Goal: Information Seeking & Learning: Learn about a topic

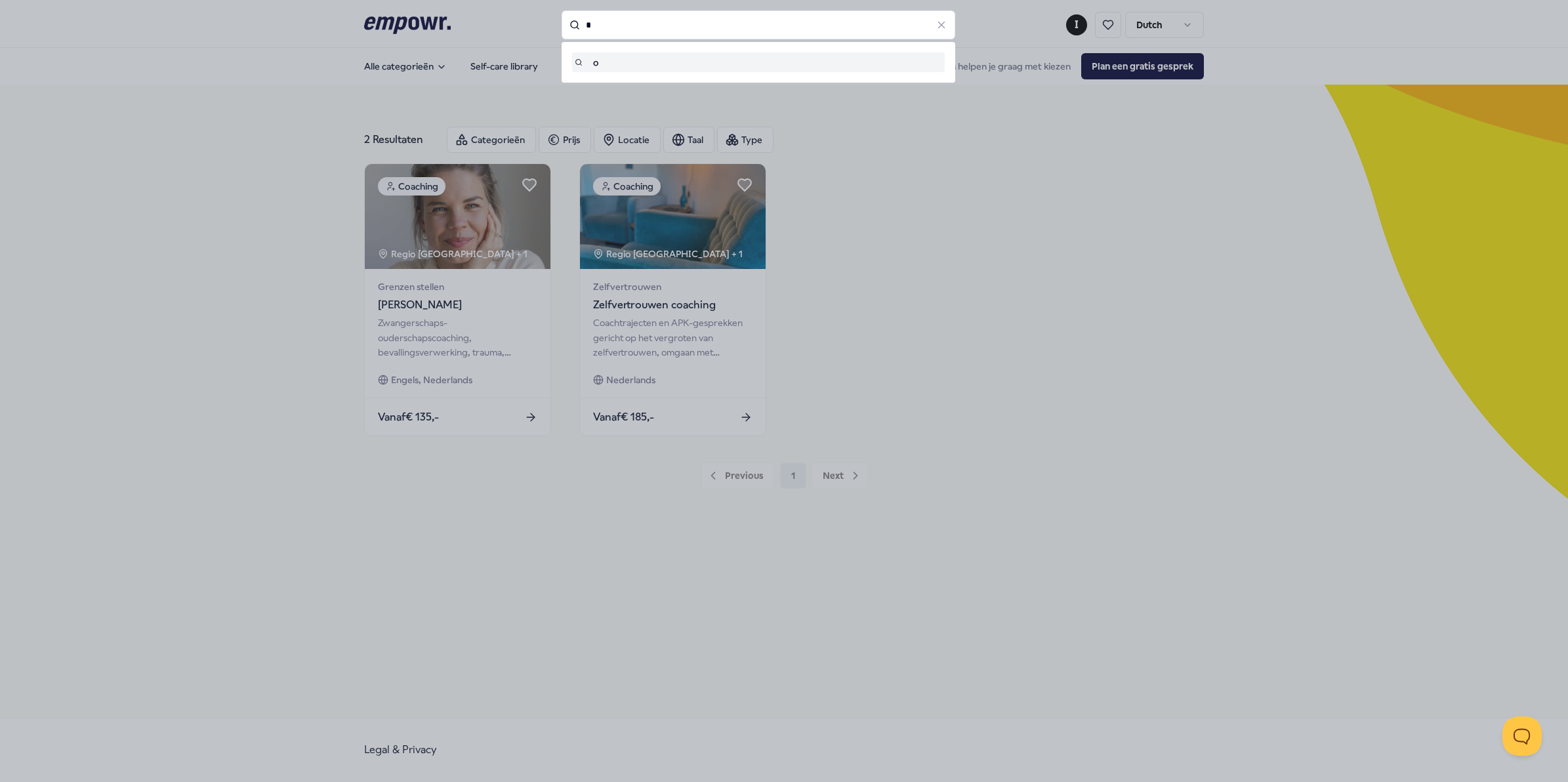
type input "*"
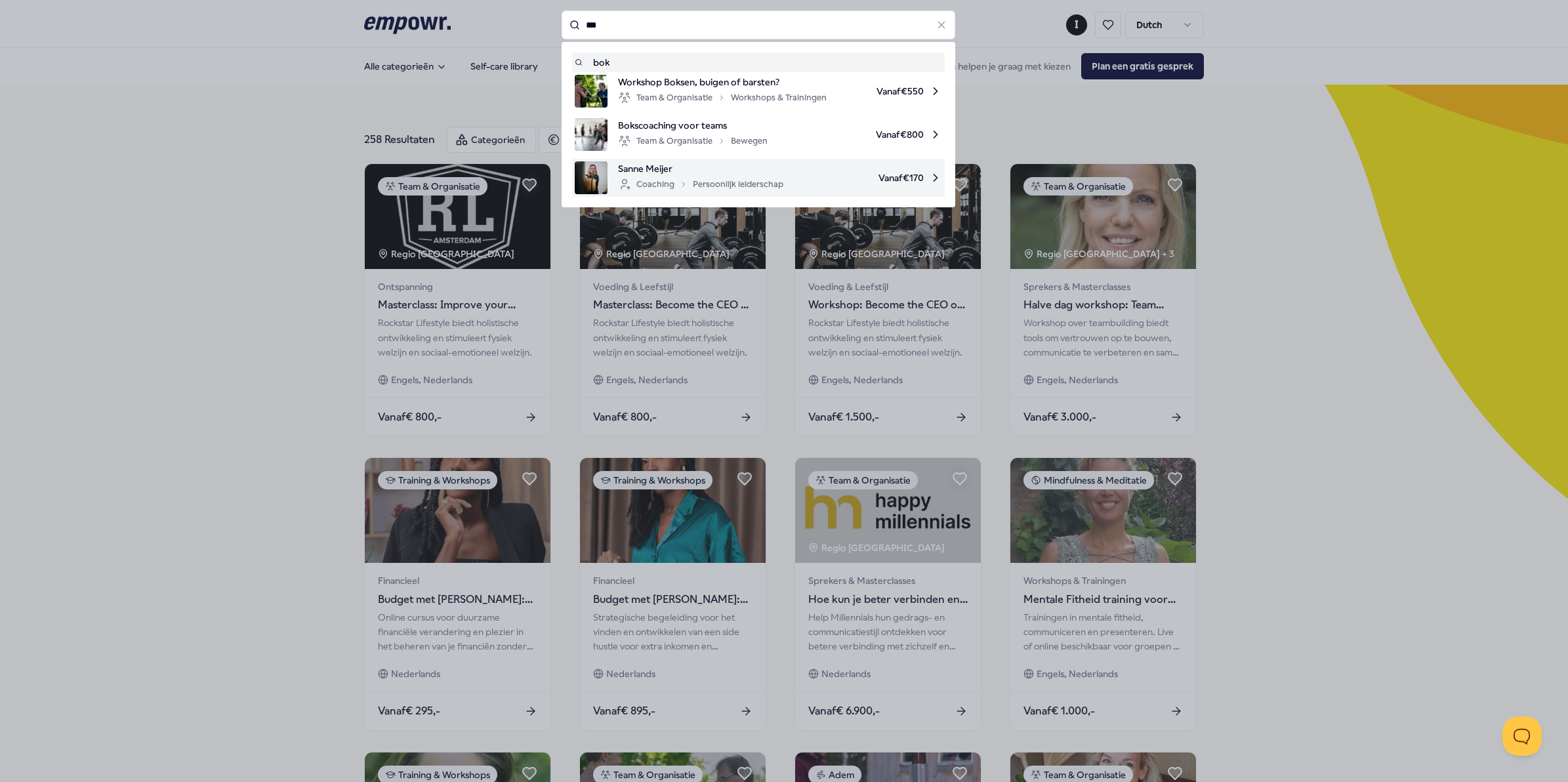
click at [628, 177] on div "Coaching Persoonlijk leiderschap" at bounding box center [701, 184] width 165 height 16
type input "***"
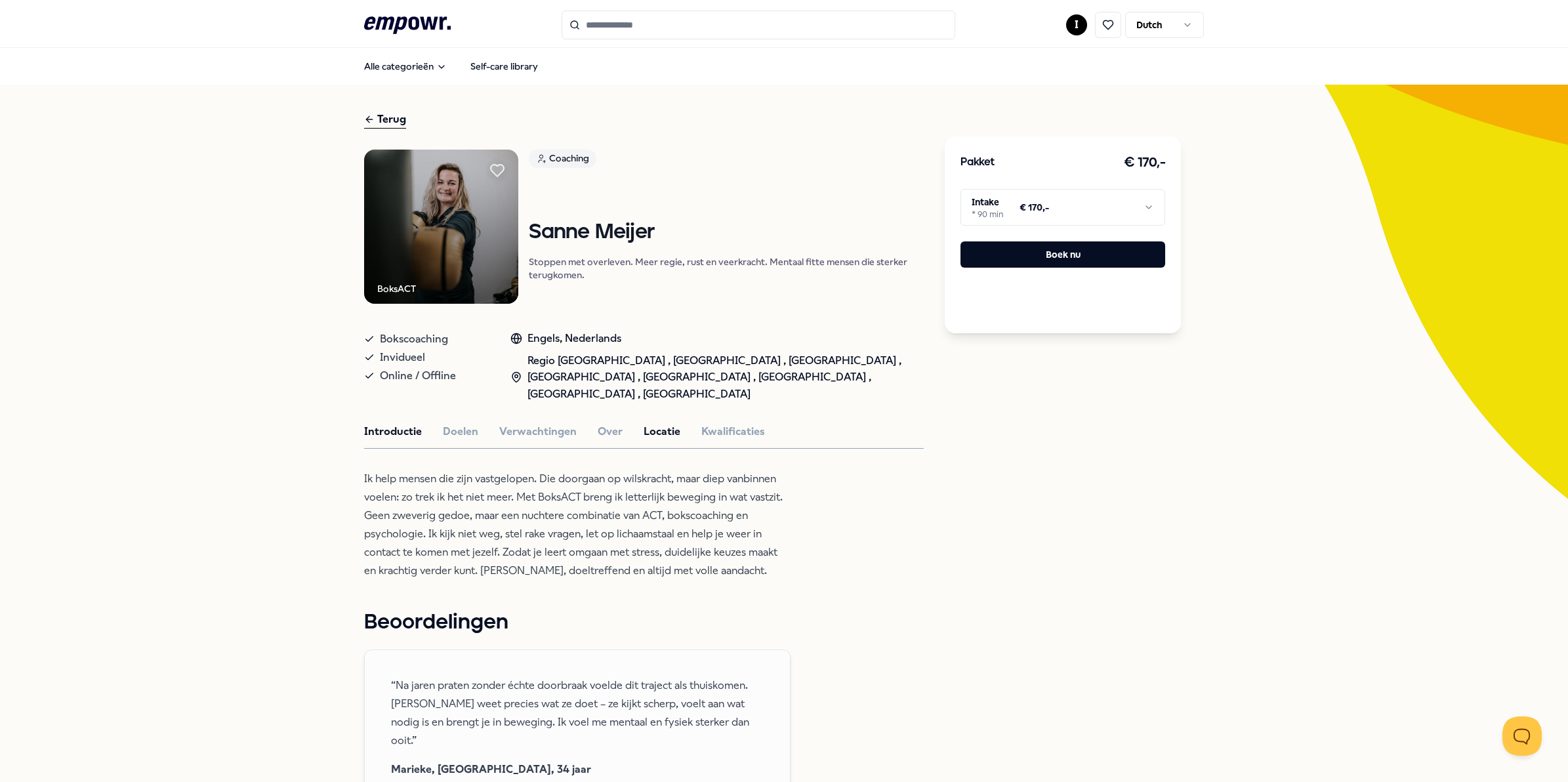
click at [644, 423] on button "Locatie" at bounding box center [662, 432] width 37 height 17
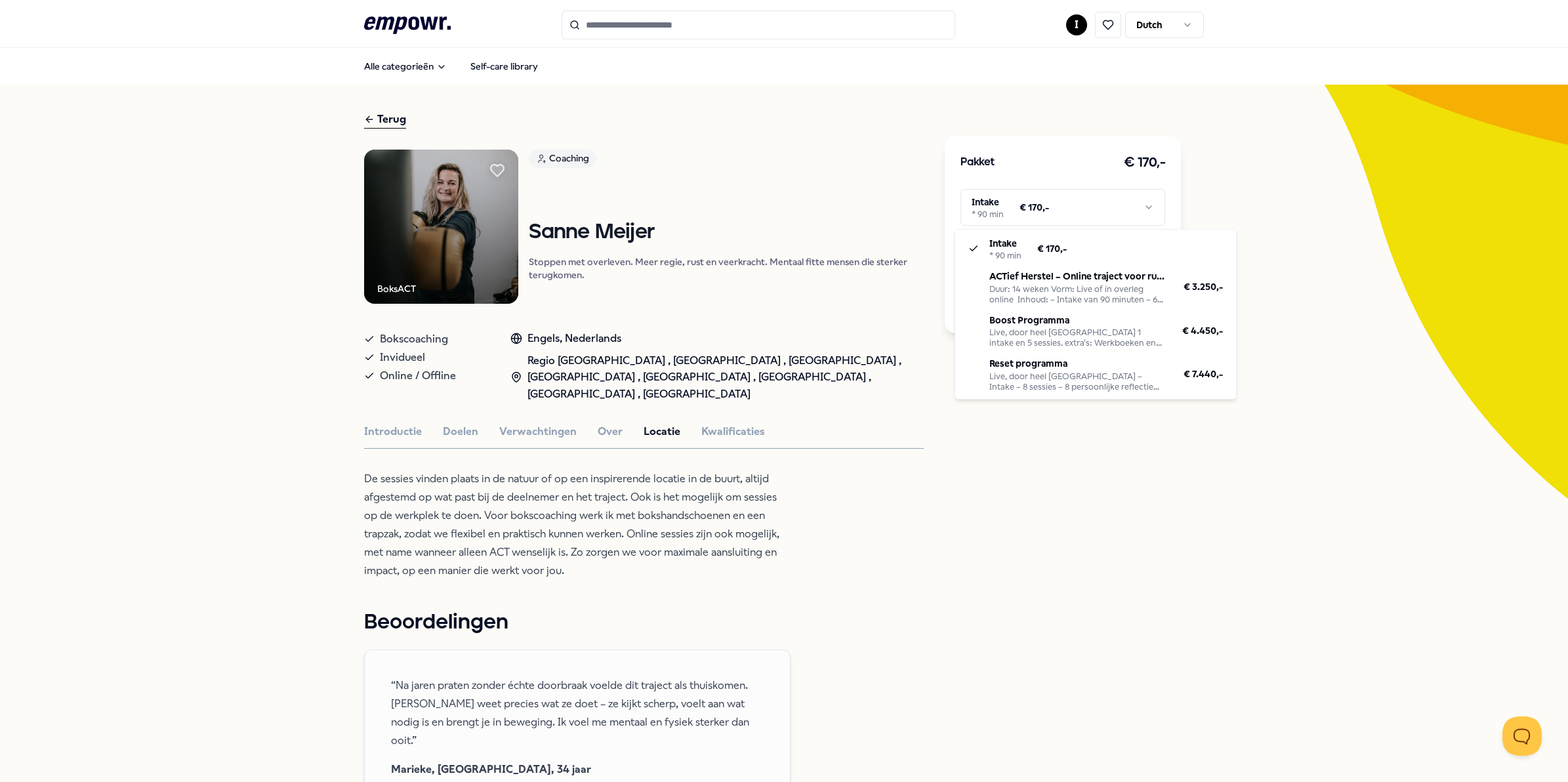
click at [1025, 214] on html ".empowr-logo_svg__cls-1{fill:#03032f} I Dutch Alle categorieën Self-care librar…" at bounding box center [784, 391] width 1568 height 782
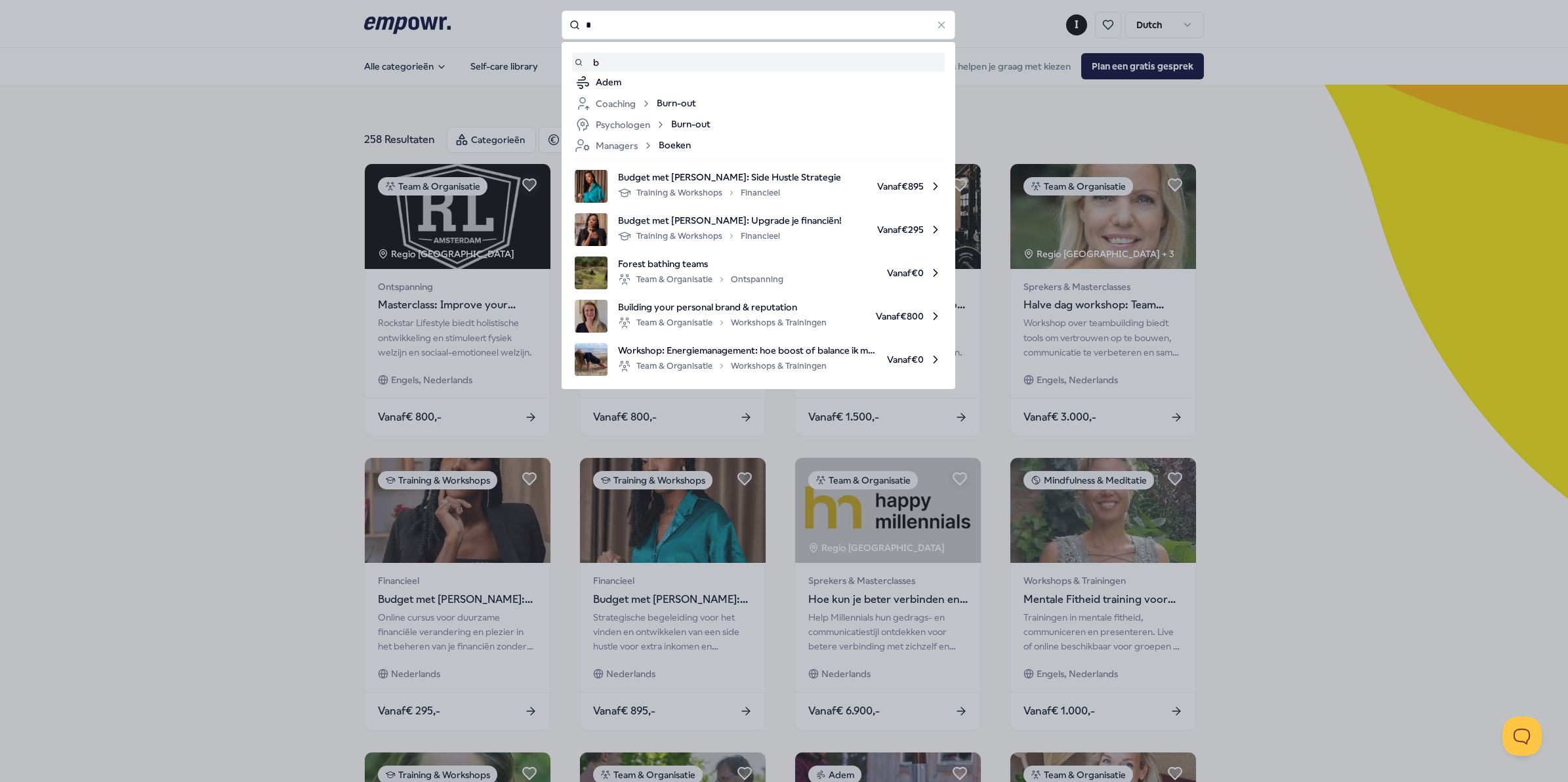
click at [603, 25] on input "*" at bounding box center [758, 25] width 394 height 29
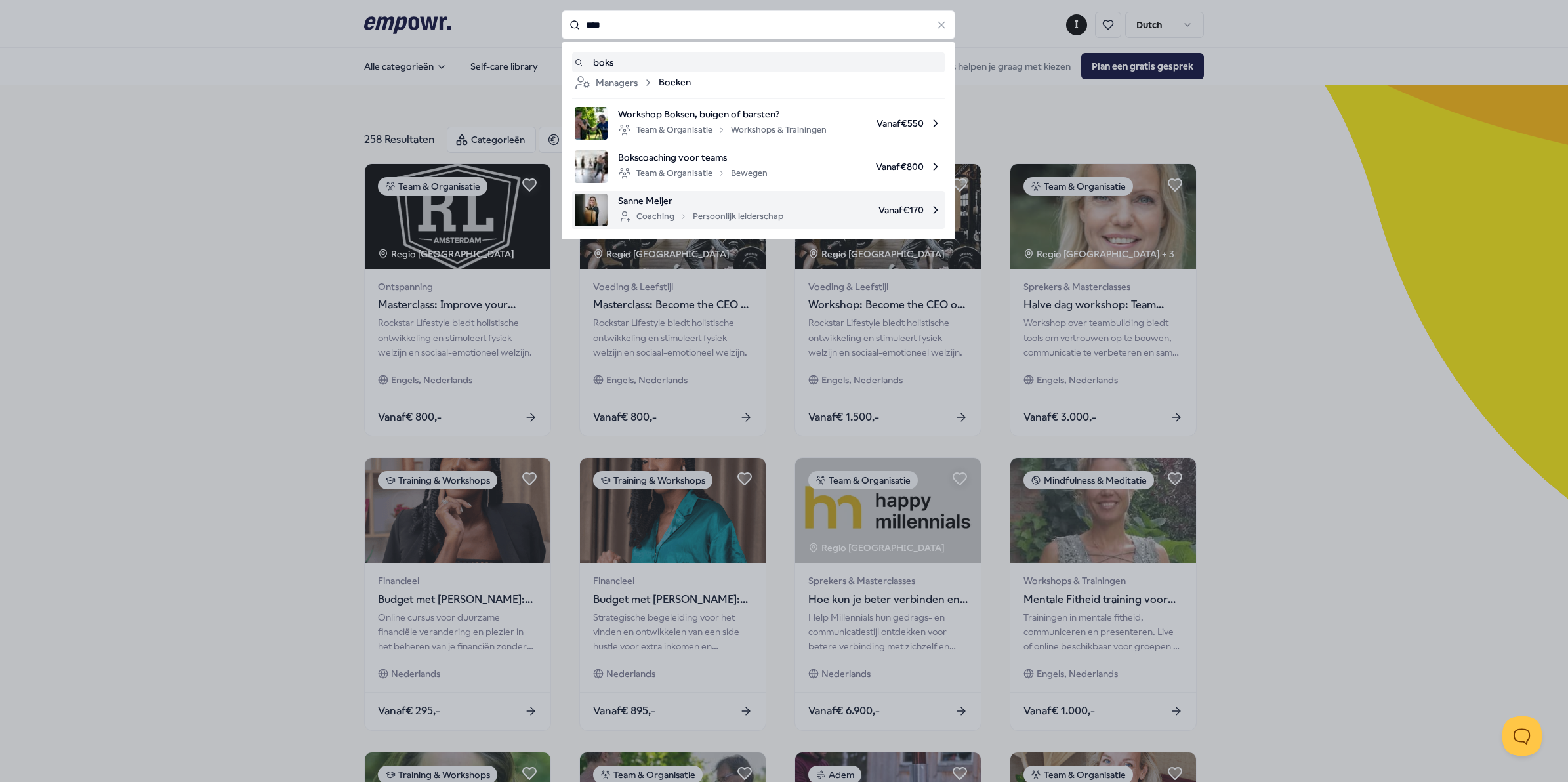
click at [637, 208] on div "Coaching Persoonlijk leiderschap" at bounding box center [701, 216] width 165 height 16
type input "****"
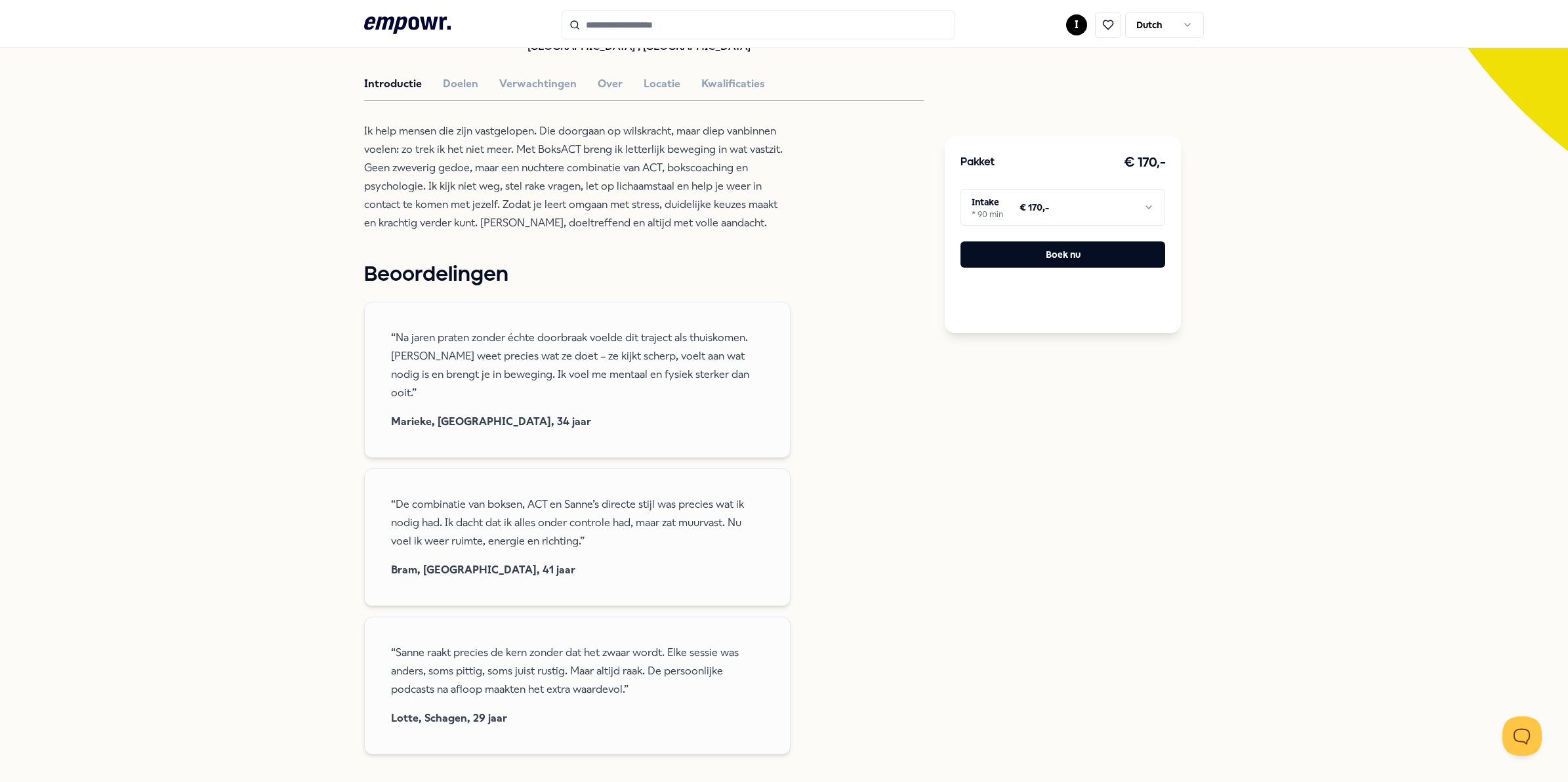
scroll to position [246, 0]
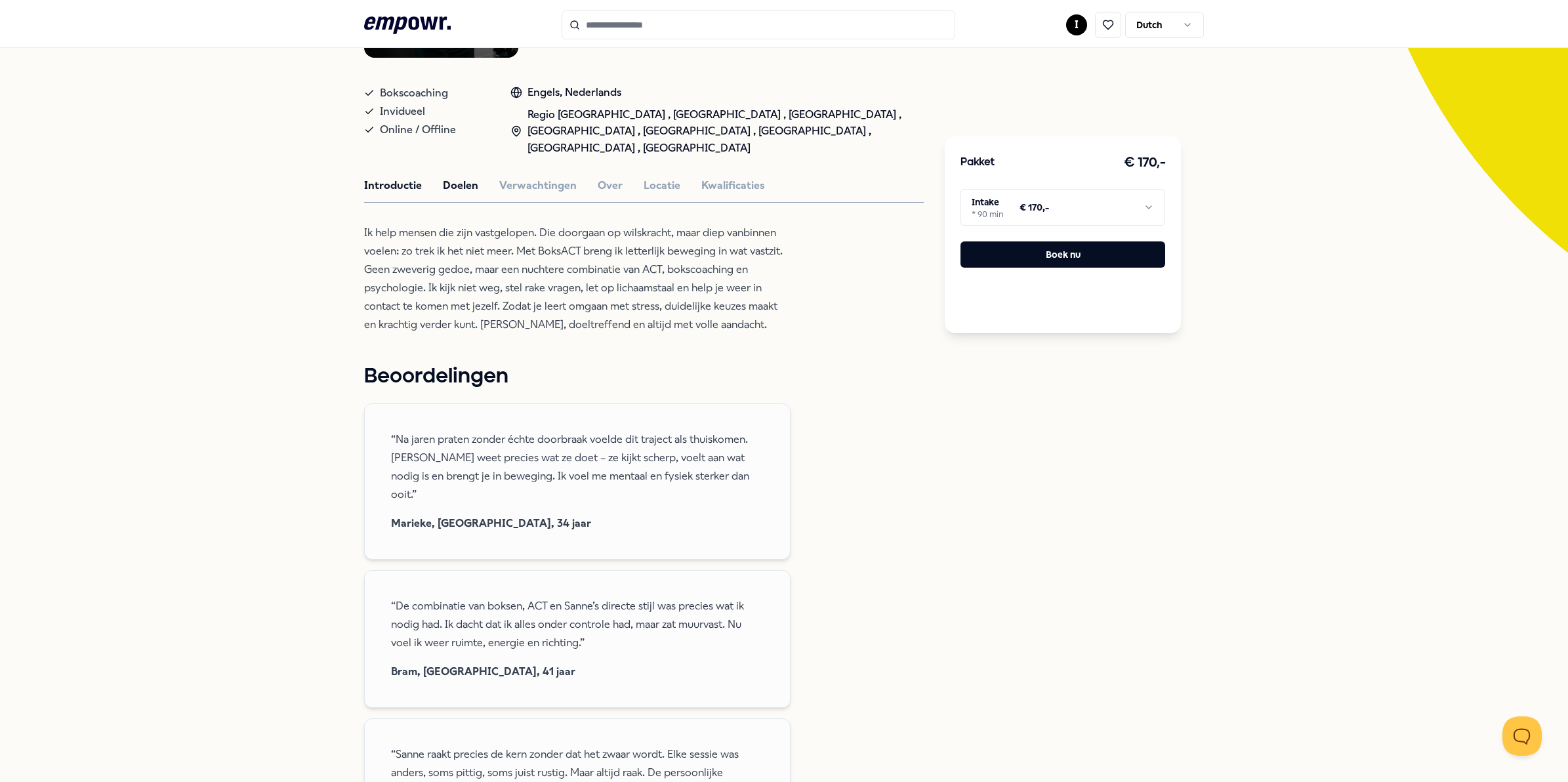
click at [447, 177] on button "Doelen" at bounding box center [461, 186] width 35 height 17
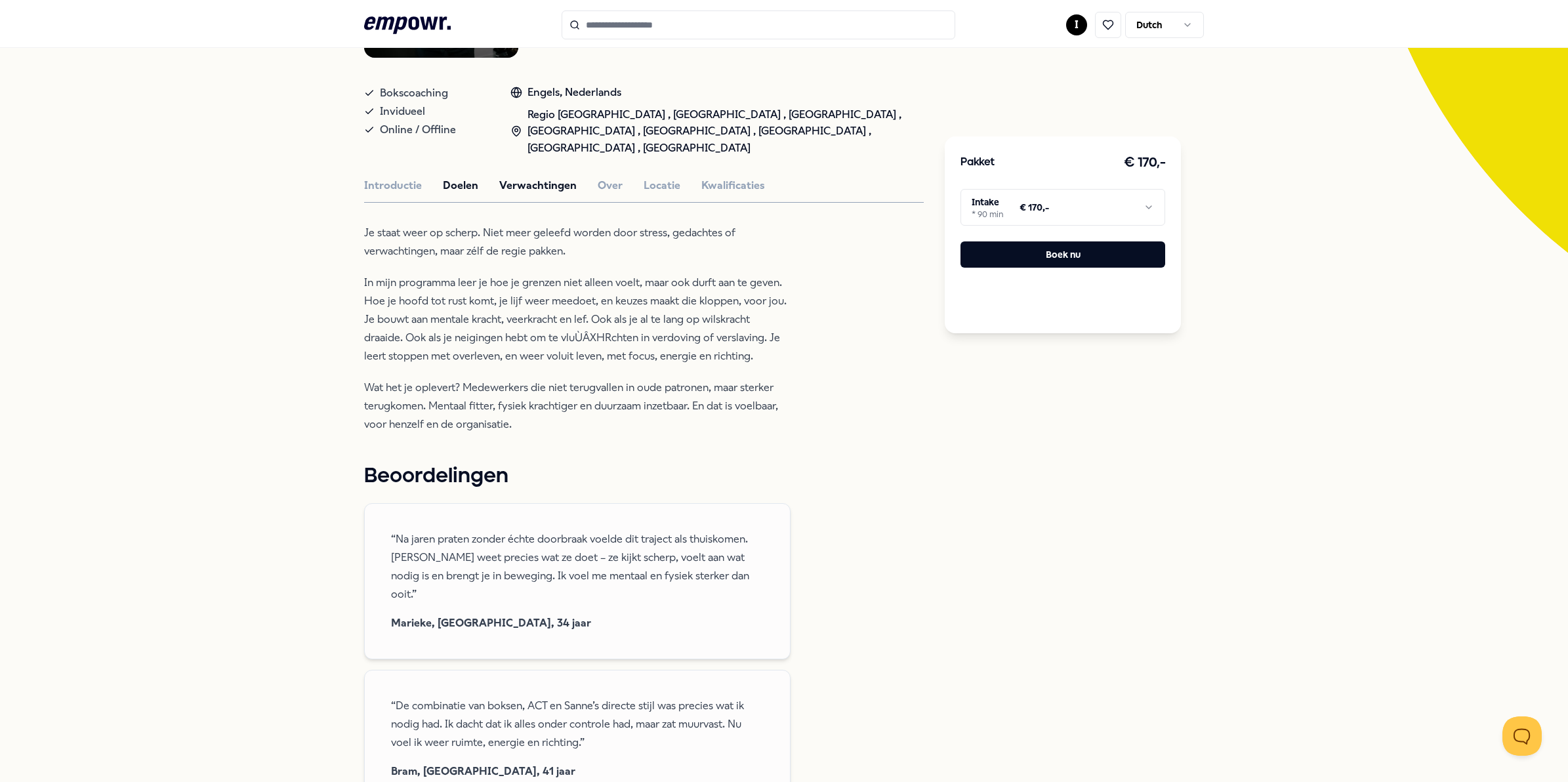
click at [527, 177] on button "Verwachtingen" at bounding box center [538, 186] width 78 height 17
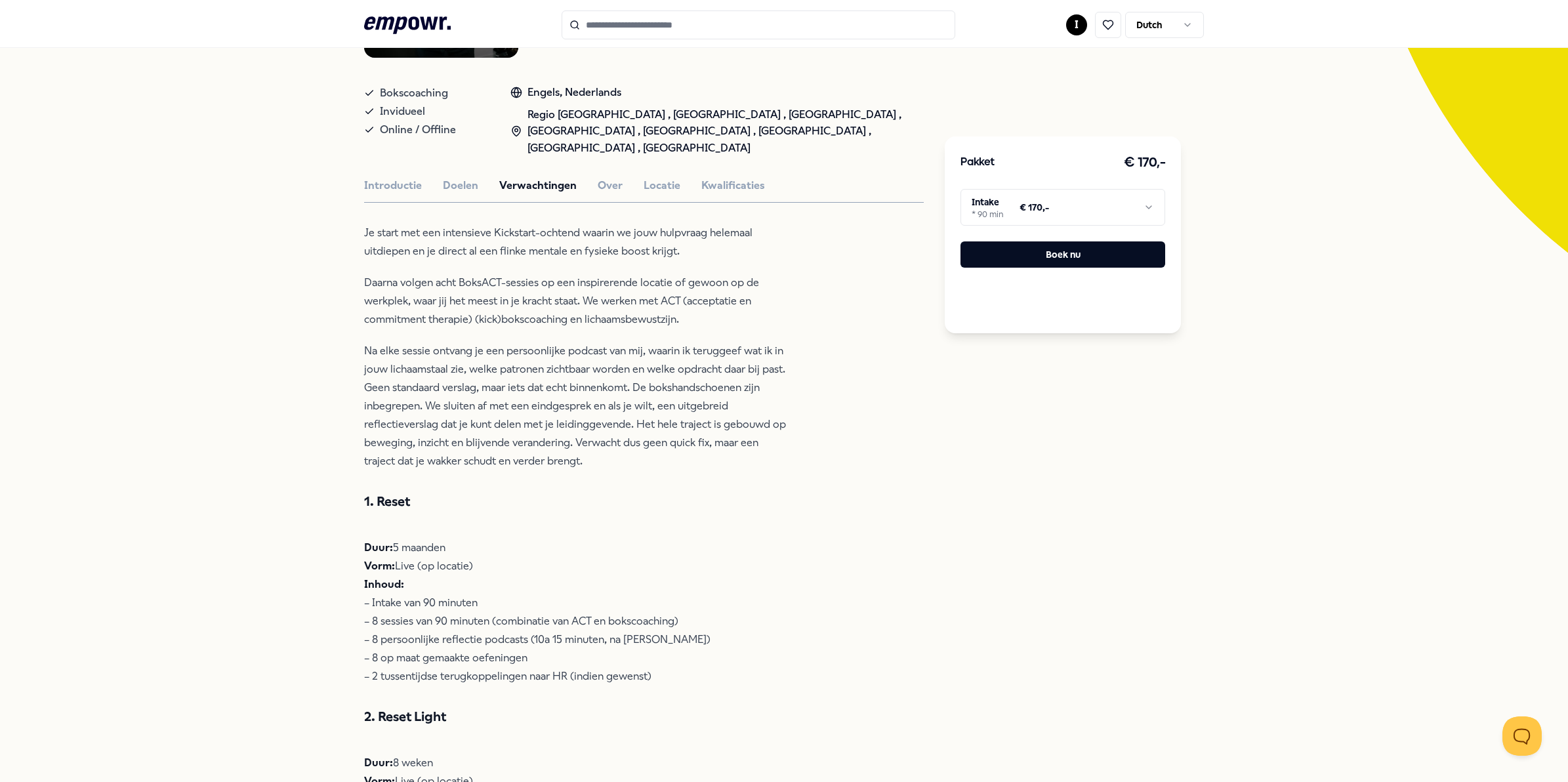
click at [1001, 213] on html ".empowr-logo_svg__cls-1{fill:#03032f} I Dutch Alle categorieën Self-care librar…" at bounding box center [784, 391] width 1568 height 782
click at [1037, 206] on html ".empowr-logo_svg__cls-1{fill:#03032f} I Dutch Alle categorieën Self-care librar…" at bounding box center [784, 391] width 1568 height 782
